Goal: Task Accomplishment & Management: Manage account settings

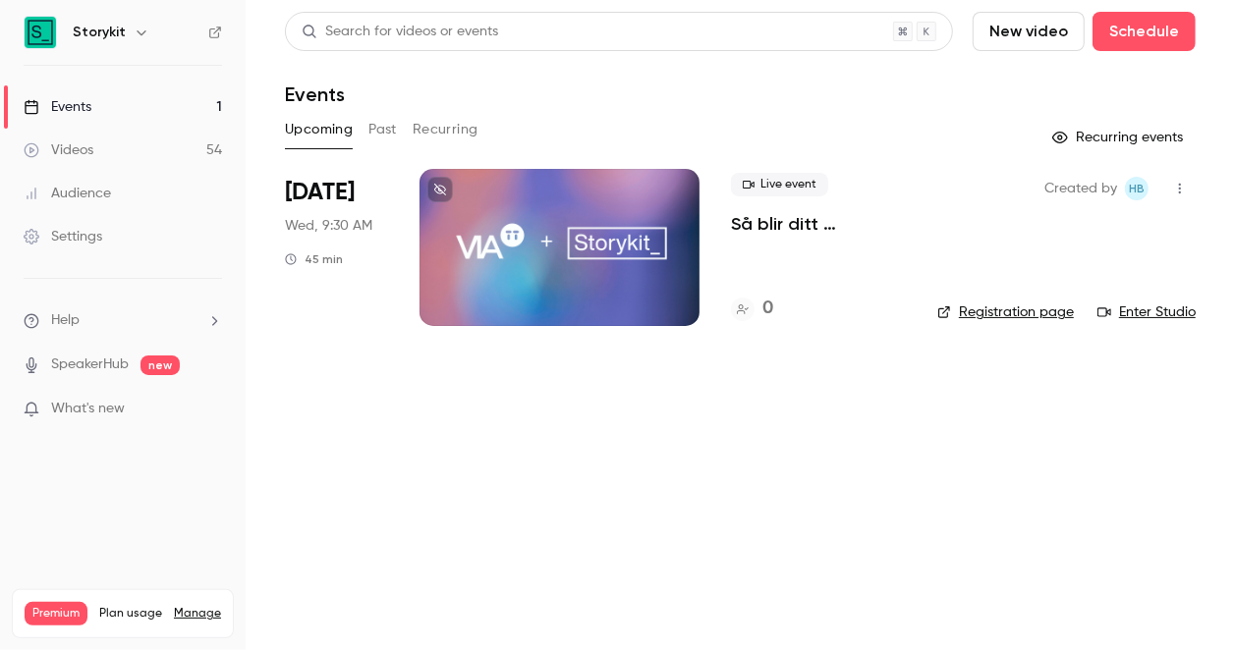
click at [549, 285] on div at bounding box center [560, 247] width 280 height 157
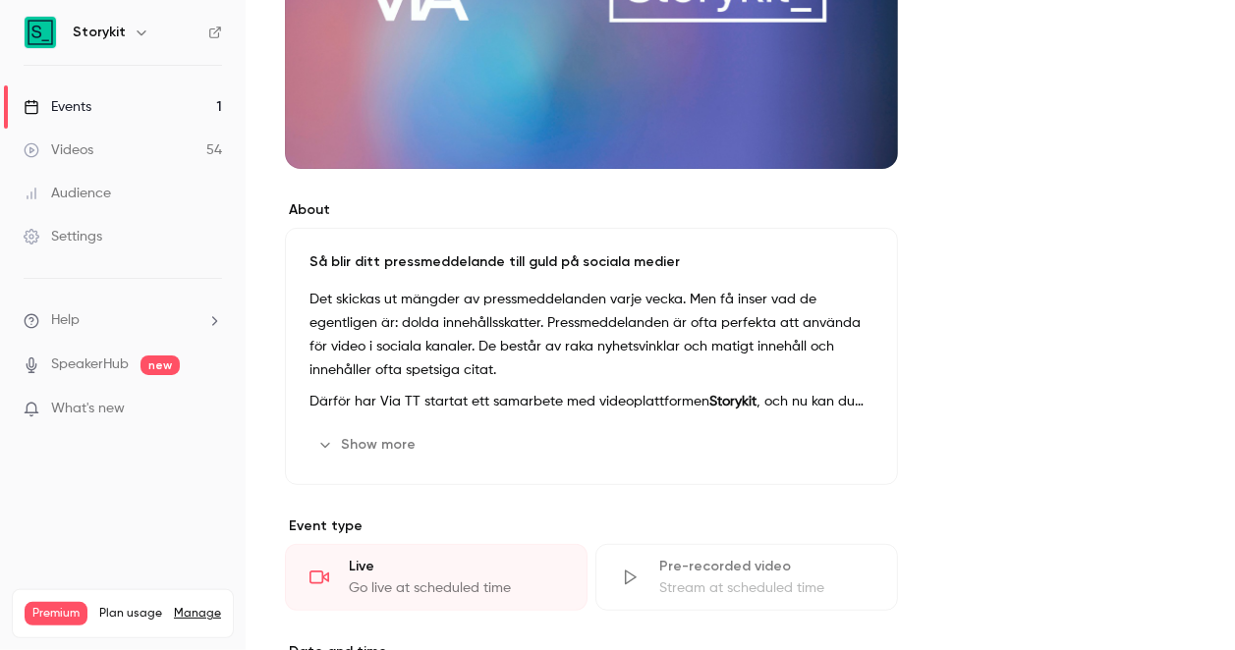
scroll to position [378, 0]
click at [371, 439] on button "Show more" at bounding box center [368, 443] width 118 height 31
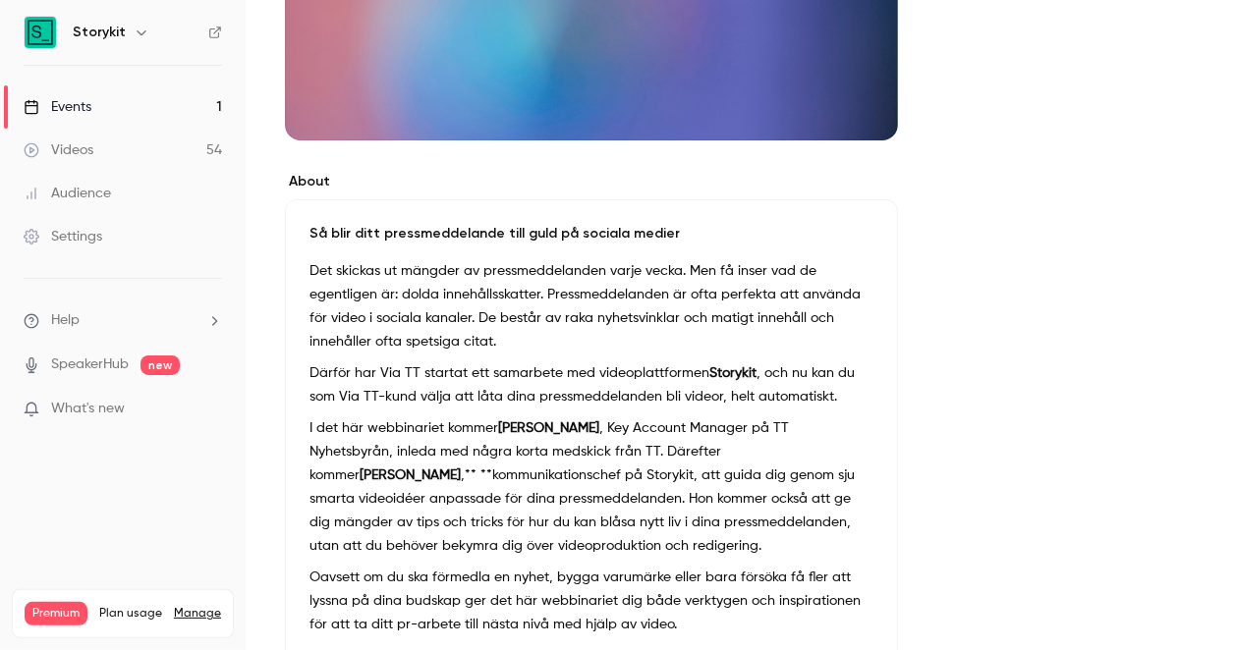
scroll to position [410, 0]
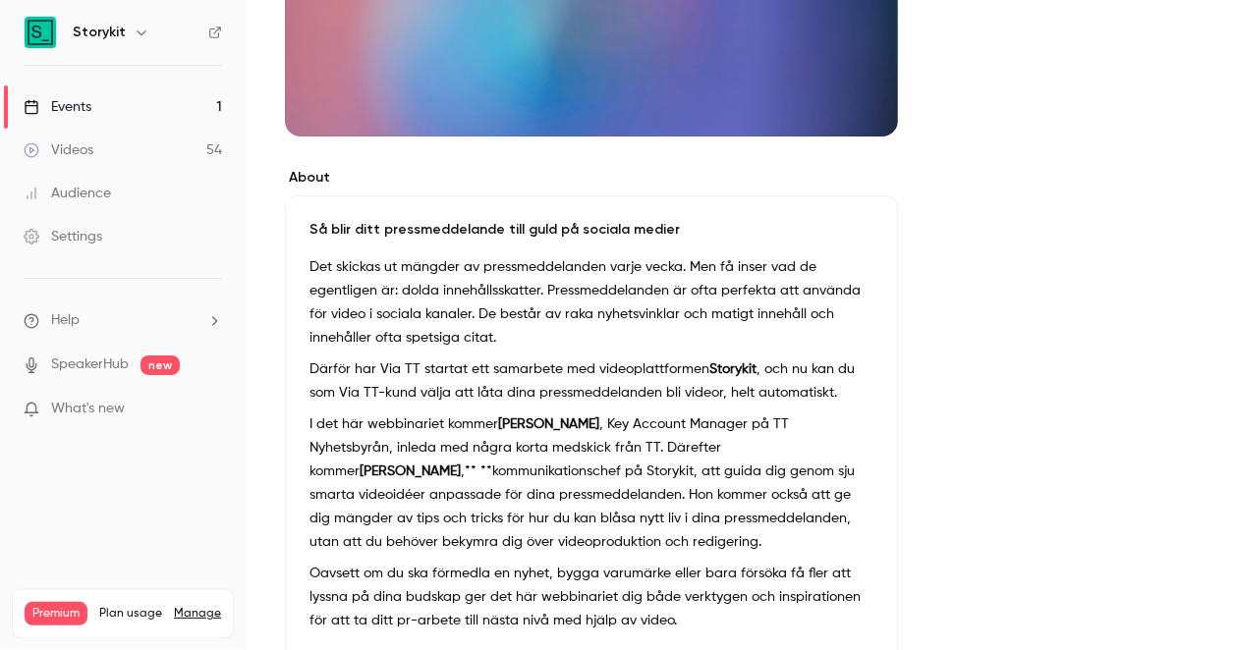
click at [869, 442] on p "I det här webbinariet kommer [PERSON_NAME] , Key Account Manager på TT Nyhetsby…" at bounding box center [591, 483] width 564 height 141
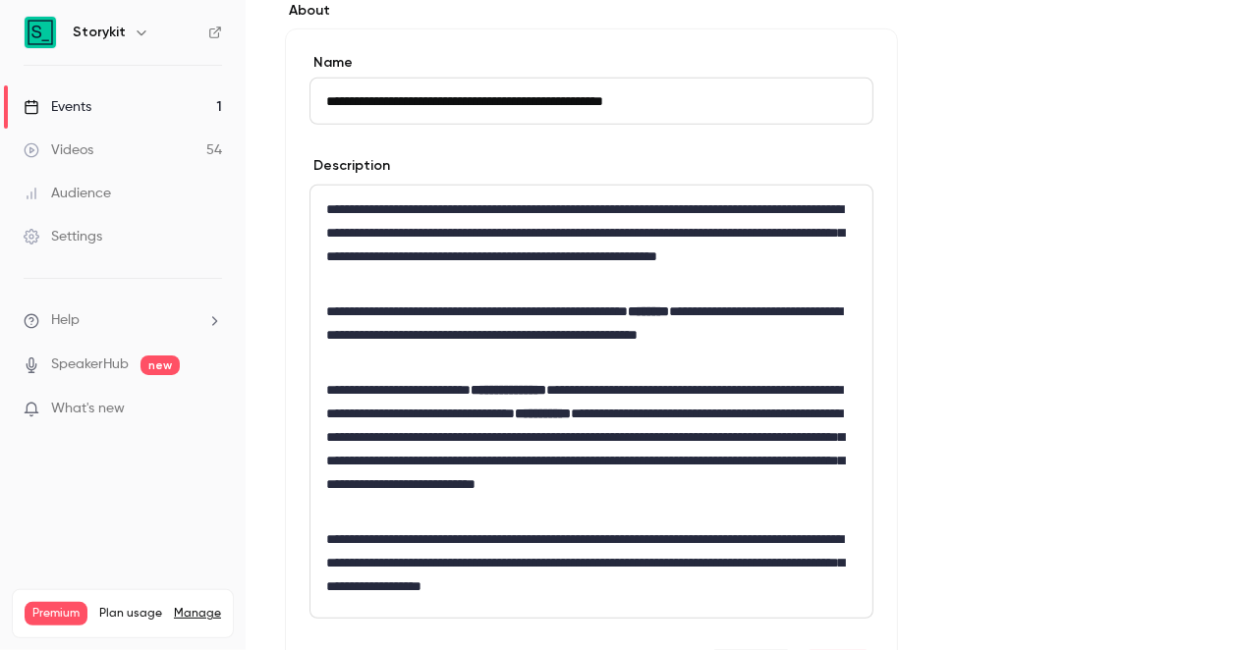
scroll to position [595, 0]
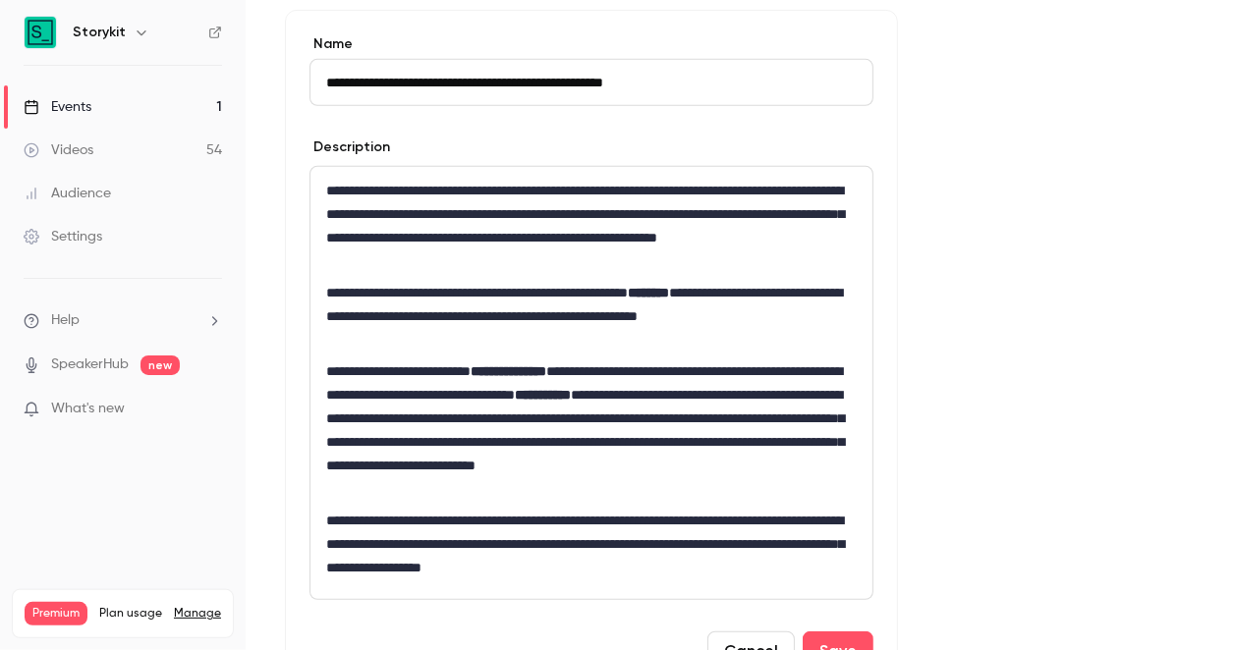
click at [389, 411] on p "**********" at bounding box center [591, 430] width 531 height 141
click at [397, 414] on p "**********" at bounding box center [591, 430] width 531 height 141
click at [833, 638] on button "Save" at bounding box center [838, 651] width 71 height 39
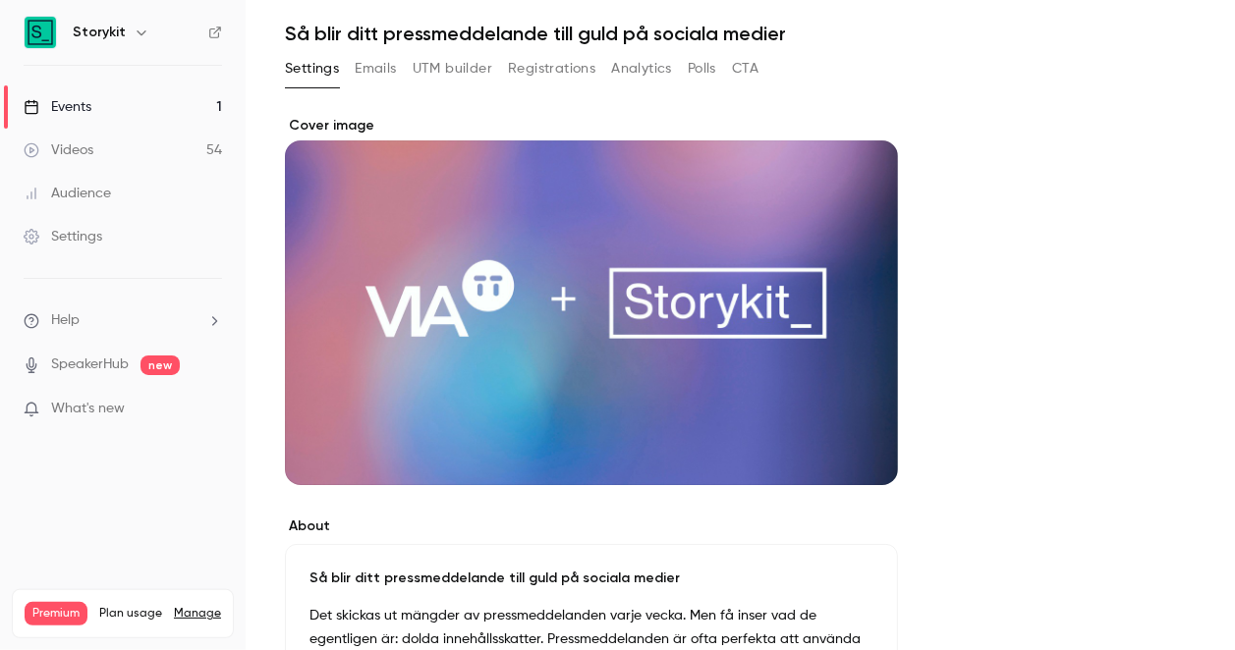
scroll to position [0, 0]
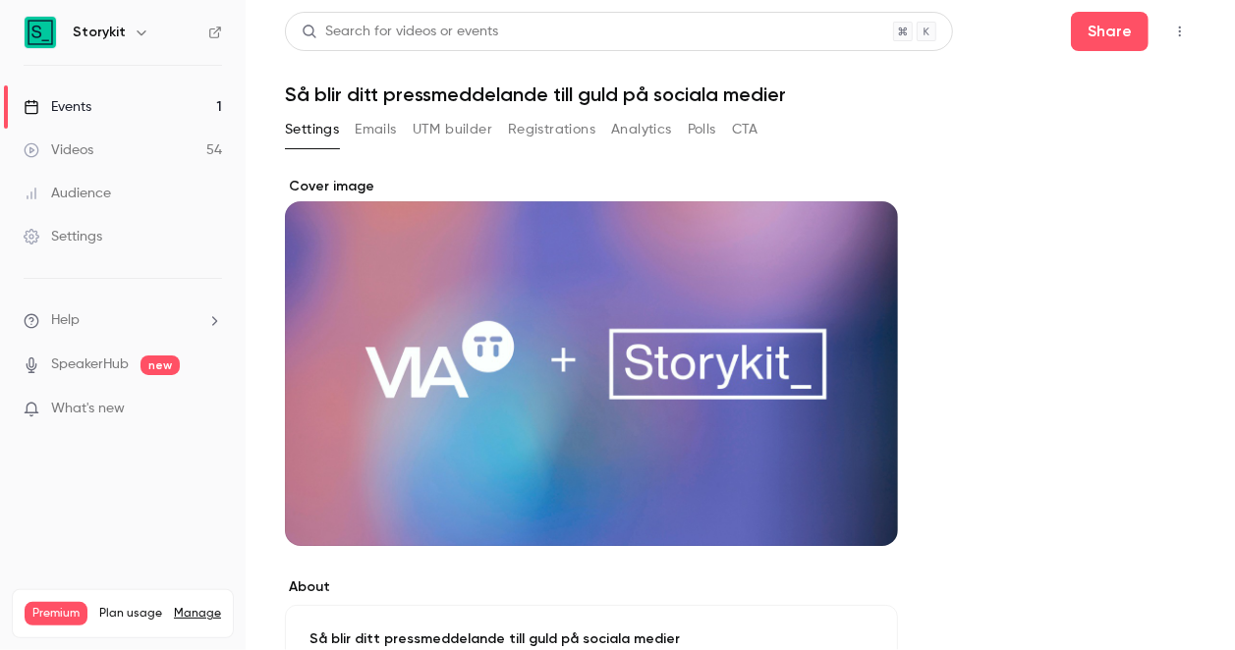
click at [77, 114] on div "Events" at bounding box center [58, 107] width 68 height 20
